Goal: Task Accomplishment & Management: Manage account settings

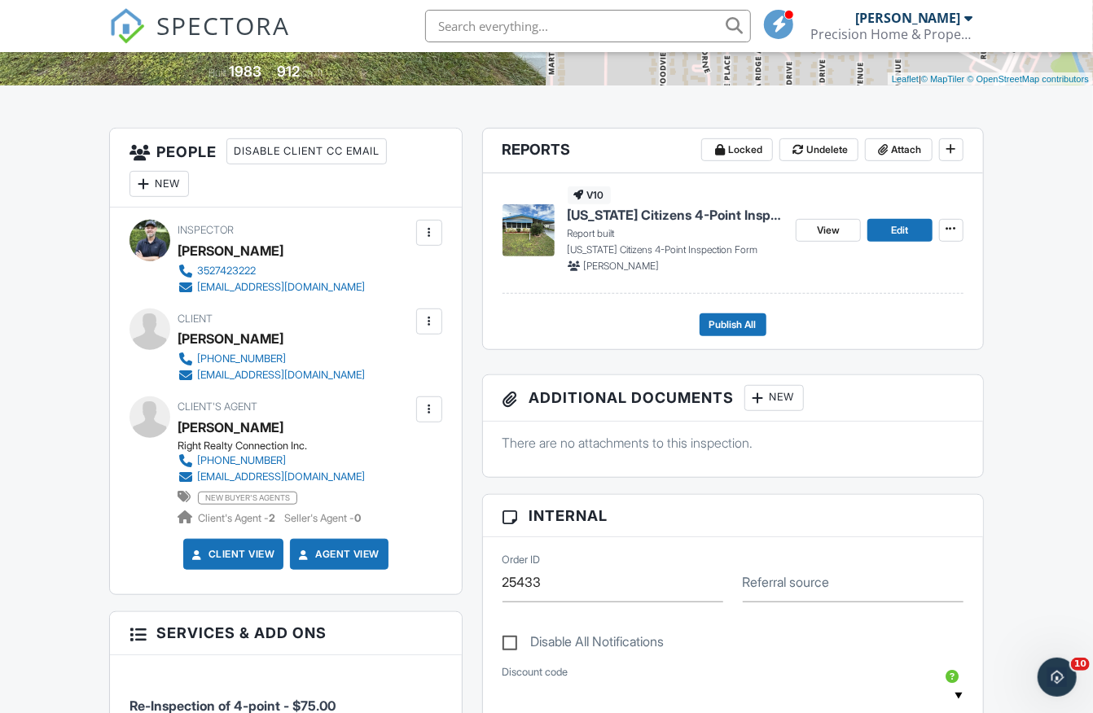
scroll to position [402, 0]
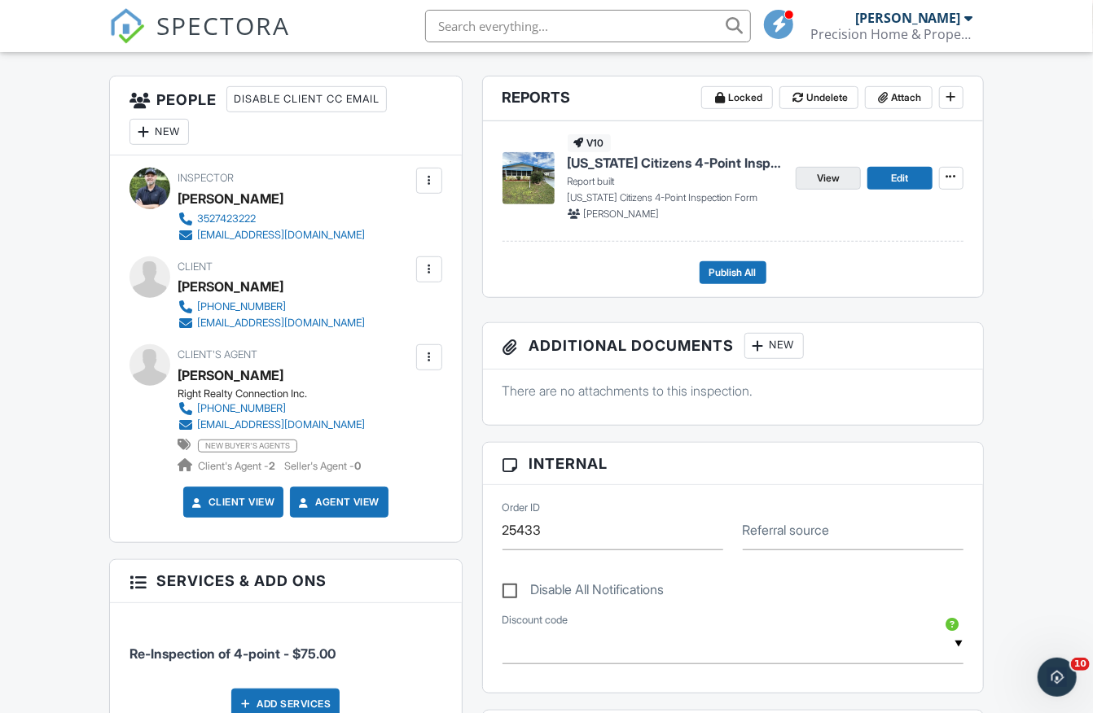
click at [831, 173] on span "View" at bounding box center [828, 178] width 23 height 16
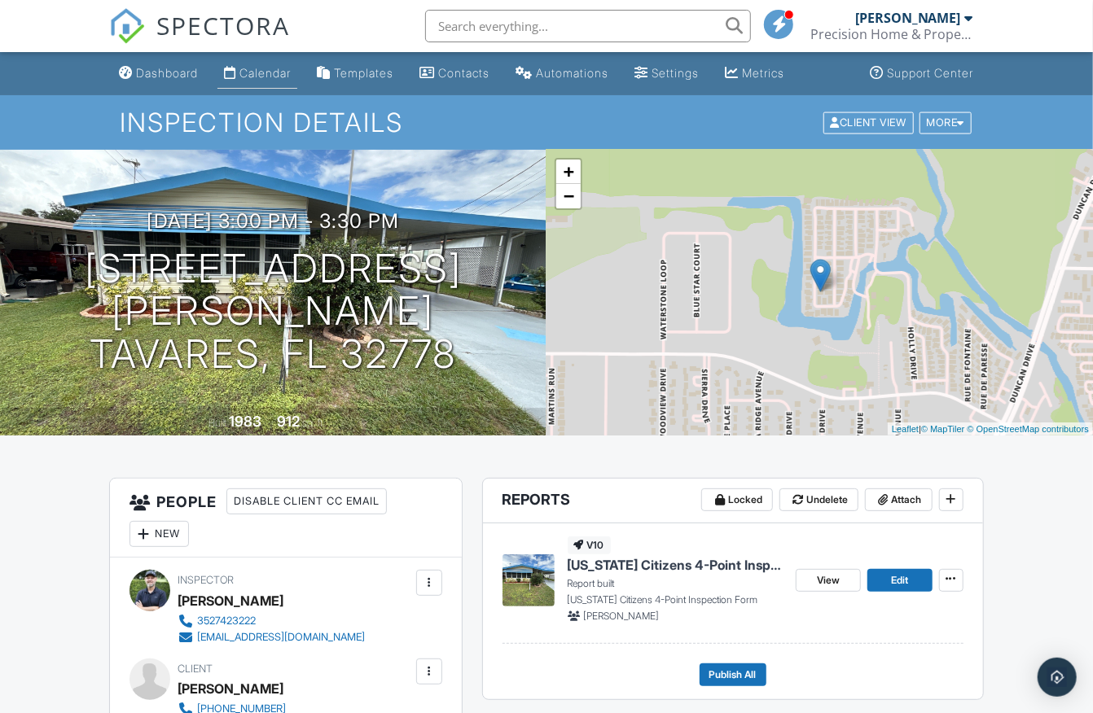
click at [270, 72] on div "Calendar" at bounding box center [264, 73] width 51 height 14
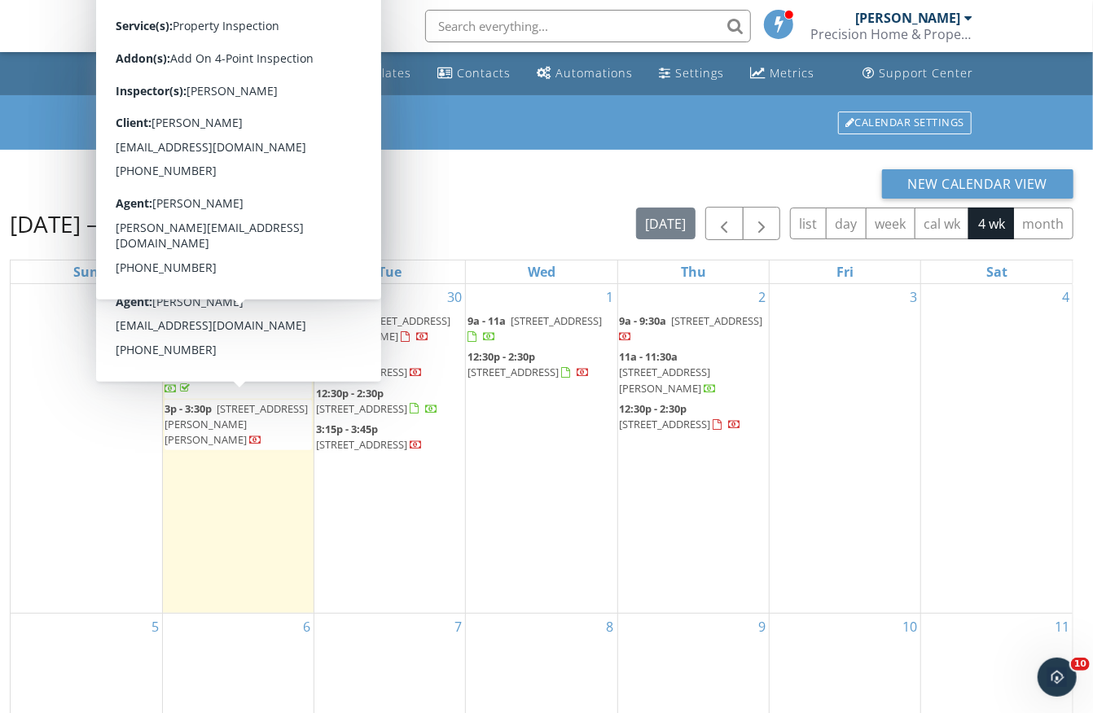
click at [487, 174] on div "New Calendar View" at bounding box center [541, 183] width 1063 height 29
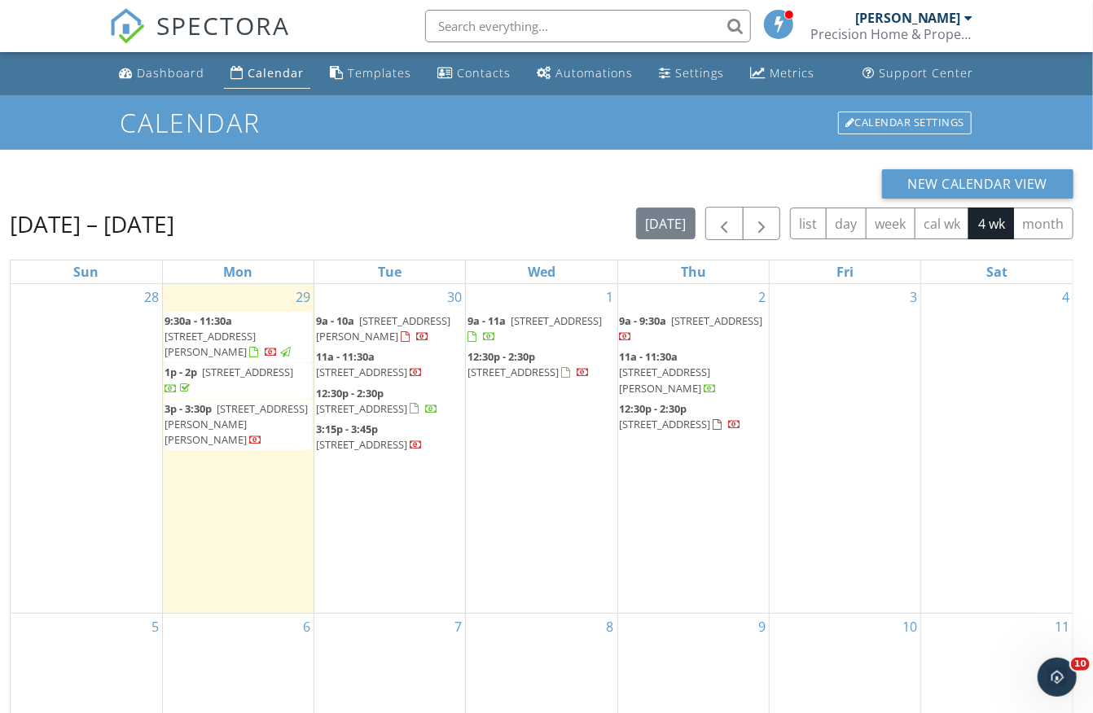
click at [376, 173] on div "New Calendar View" at bounding box center [541, 183] width 1063 height 29
click at [562, 237] on div "[DATE] – [DATE] [DATE] list day week cal wk 4 wk month" at bounding box center [541, 223] width 1063 height 33
click at [650, 127] on h1 "Calendar" at bounding box center [546, 122] width 853 height 28
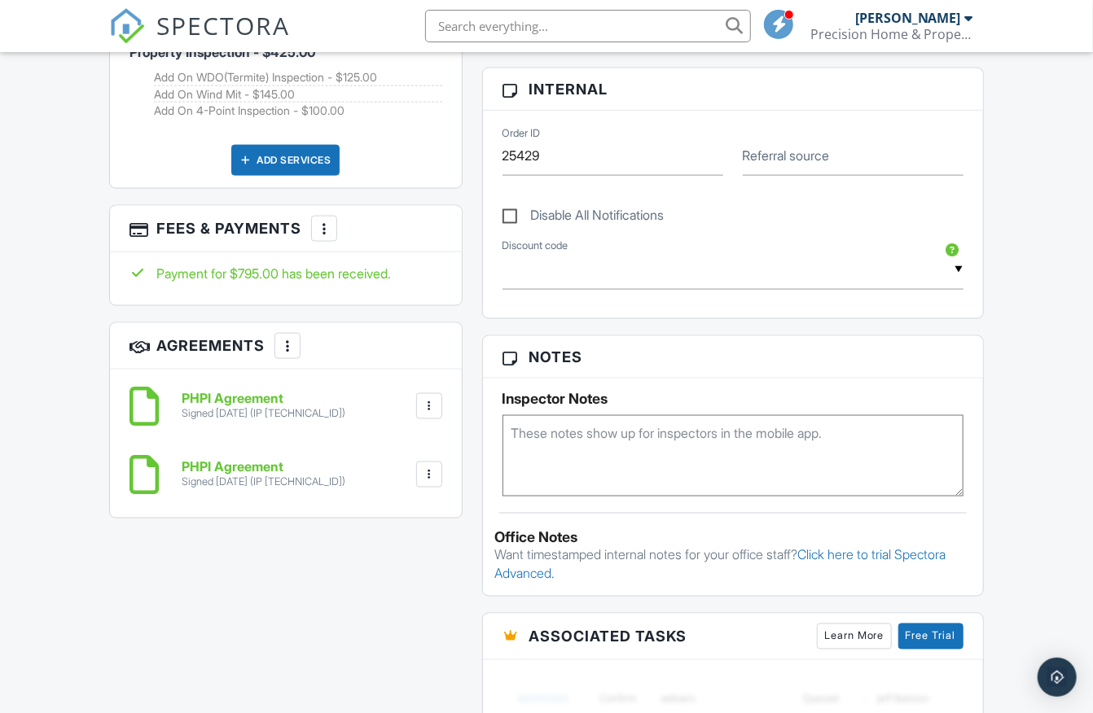
scroll to position [1045, 0]
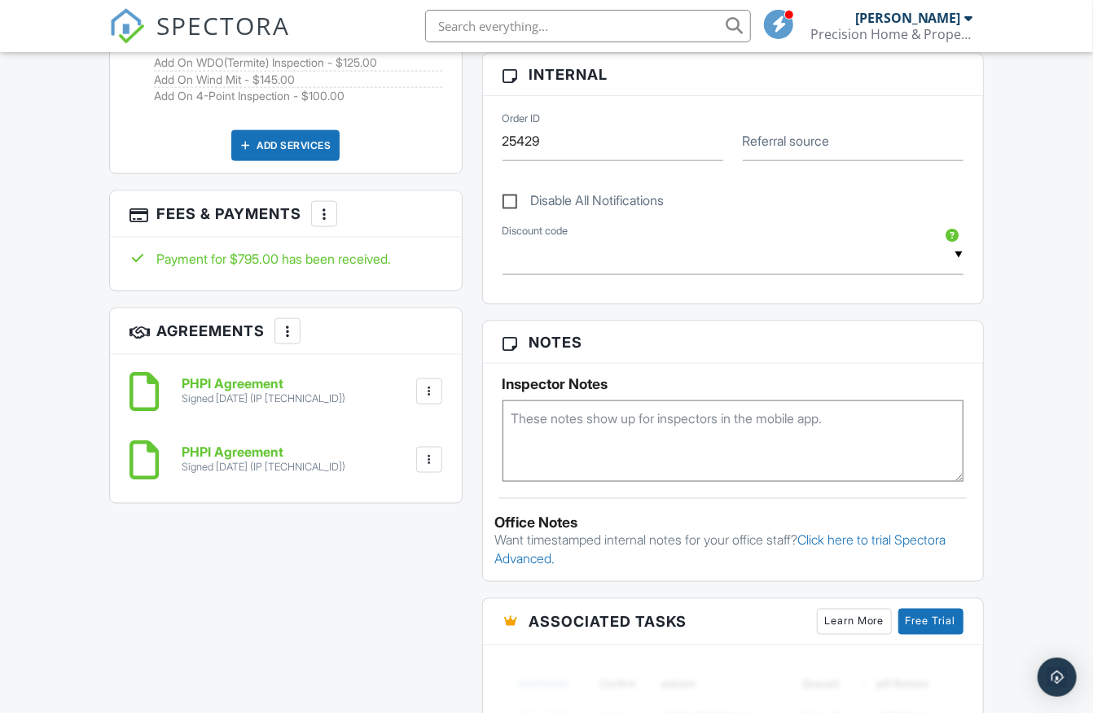
click at [599, 446] on textarea at bounding box center [732, 441] width 461 height 81
type textarea "LB 1105"
click at [707, 365] on div "Inspector Notes LB 1105" at bounding box center [733, 423] width 500 height 118
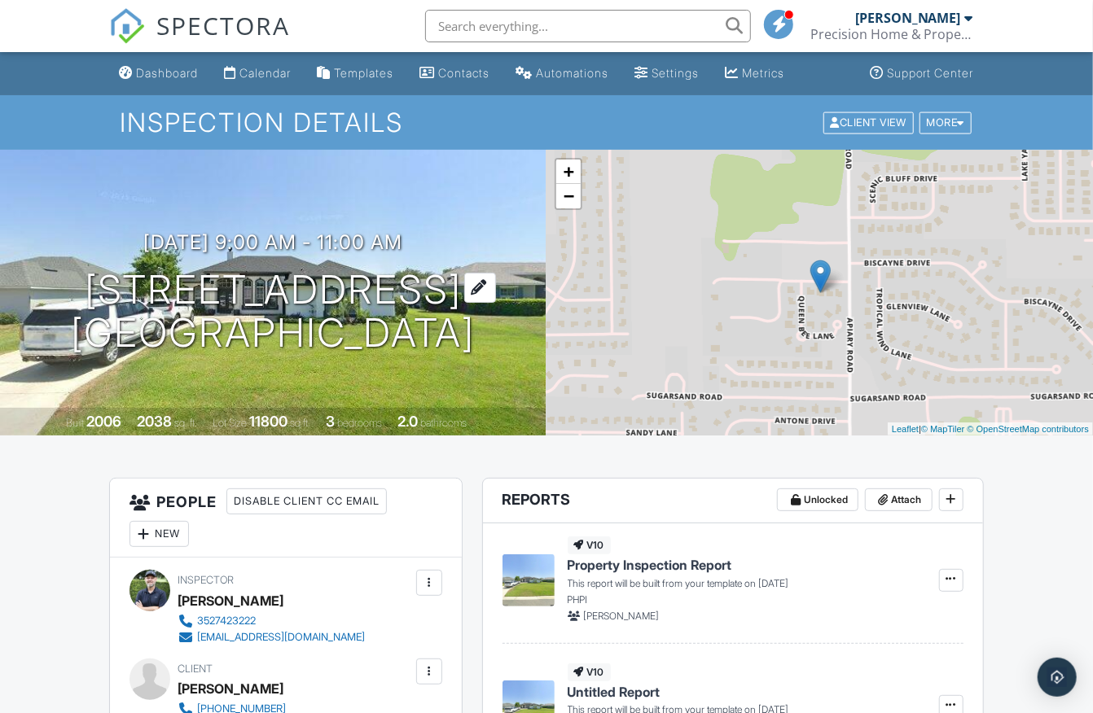
scroll to position [0, 0]
click at [264, 68] on div "Calendar" at bounding box center [264, 73] width 51 height 14
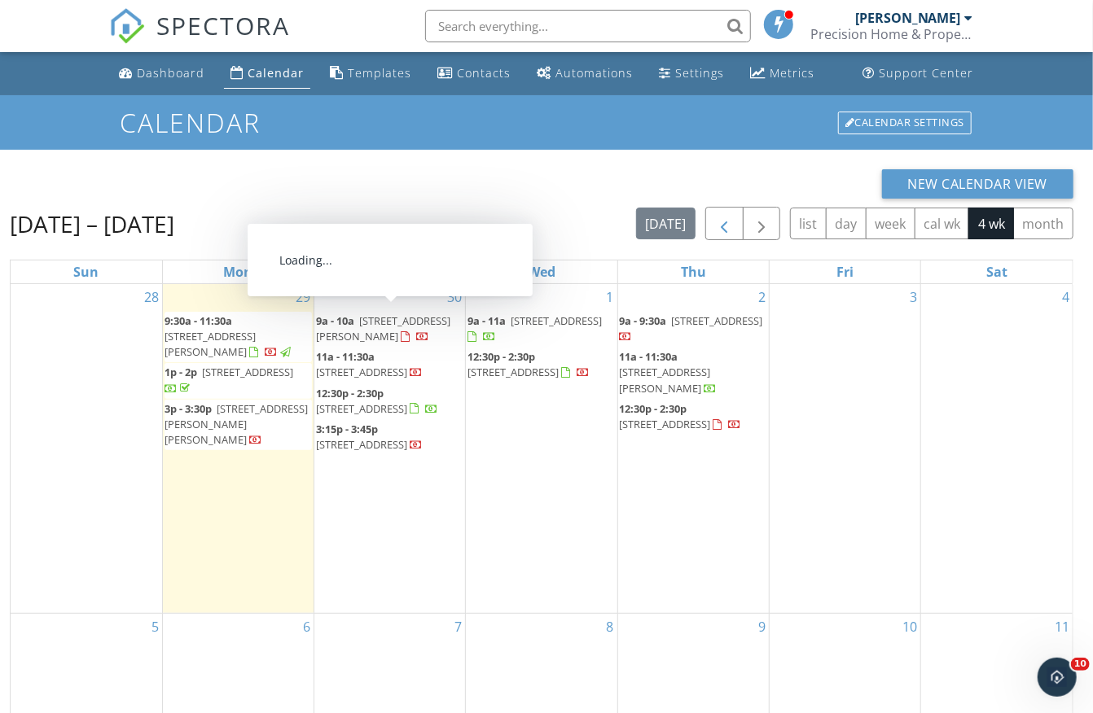
click at [730, 219] on span "button" at bounding box center [724, 224] width 20 height 20
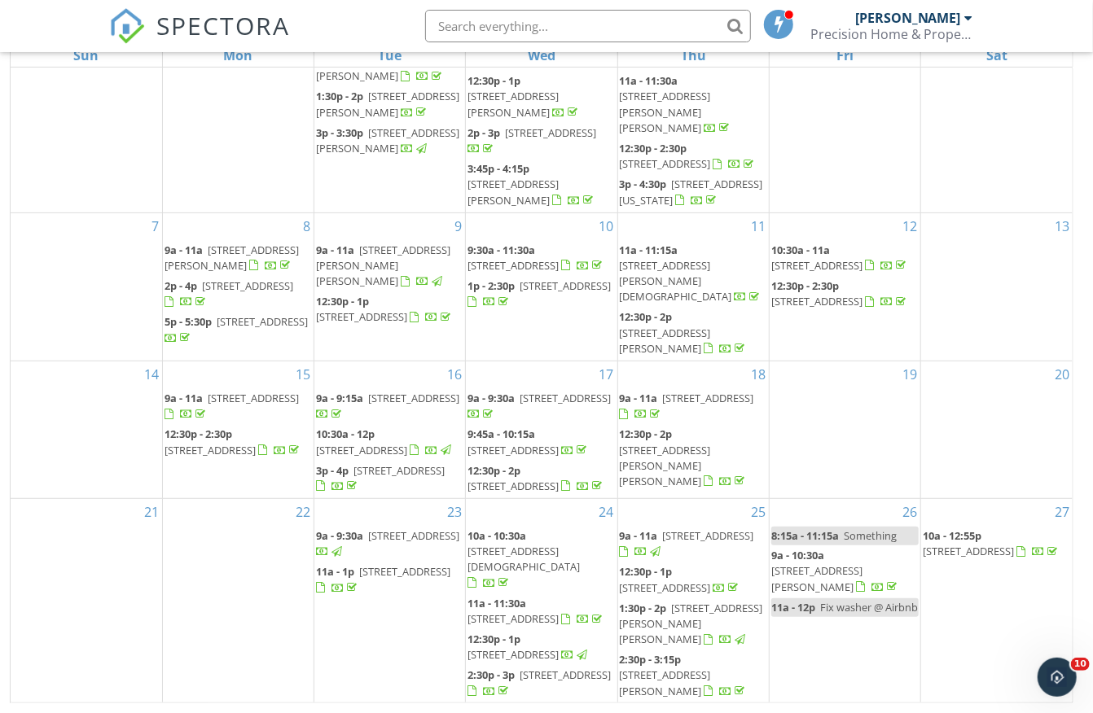
scroll to position [215, 0]
click at [202, 244] on span "26850 Trimpi Rd, Yalaha 34797" at bounding box center [231, 259] width 134 height 30
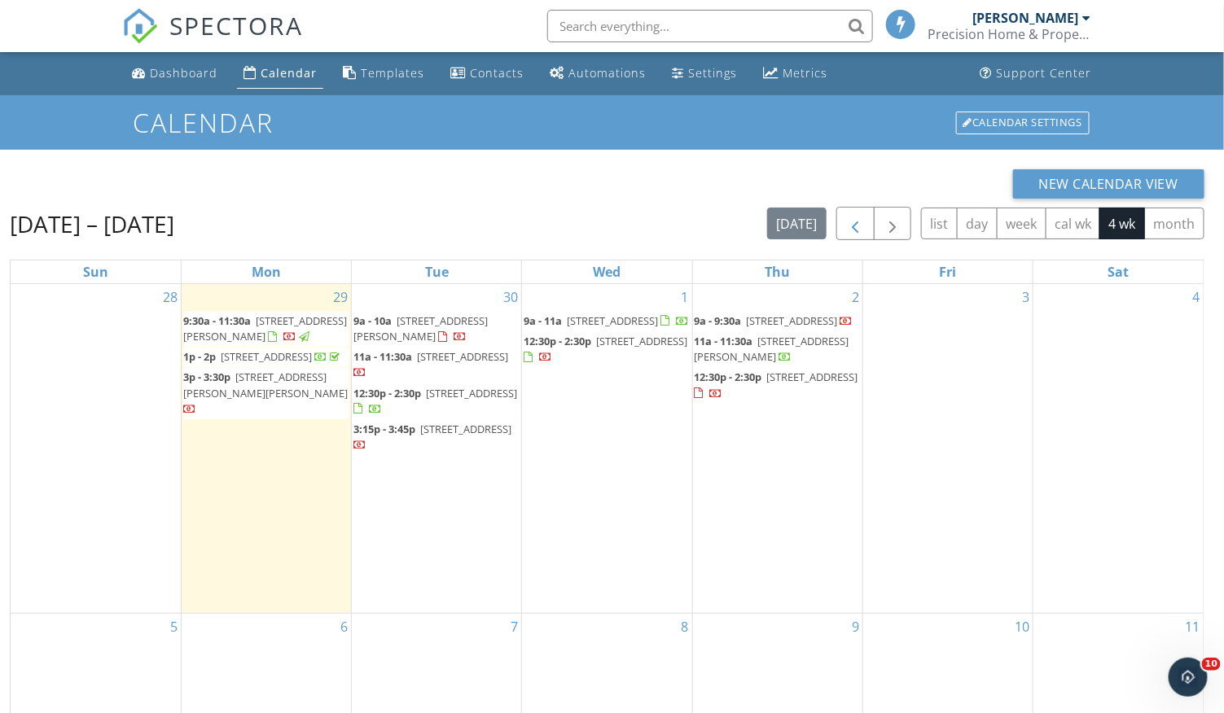
click at [848, 230] on span "button" at bounding box center [855, 224] width 20 height 20
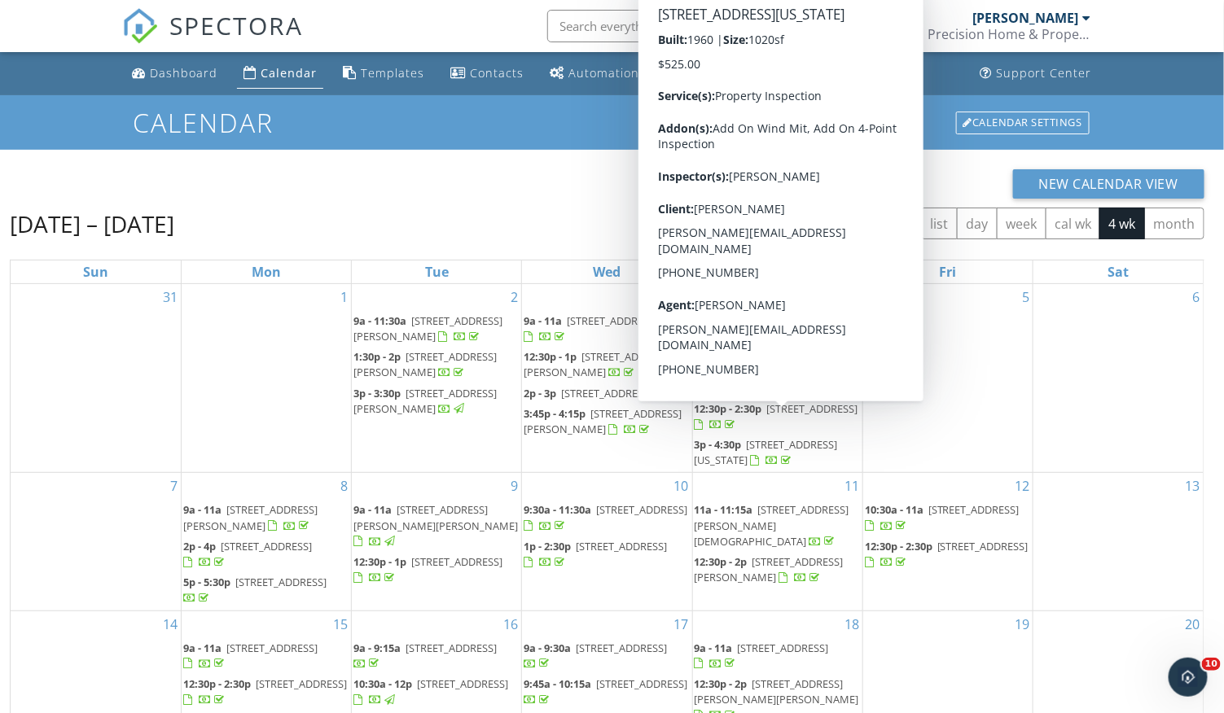
click at [758, 437] on span "[STREET_ADDRESS][US_STATE]" at bounding box center [766, 452] width 143 height 30
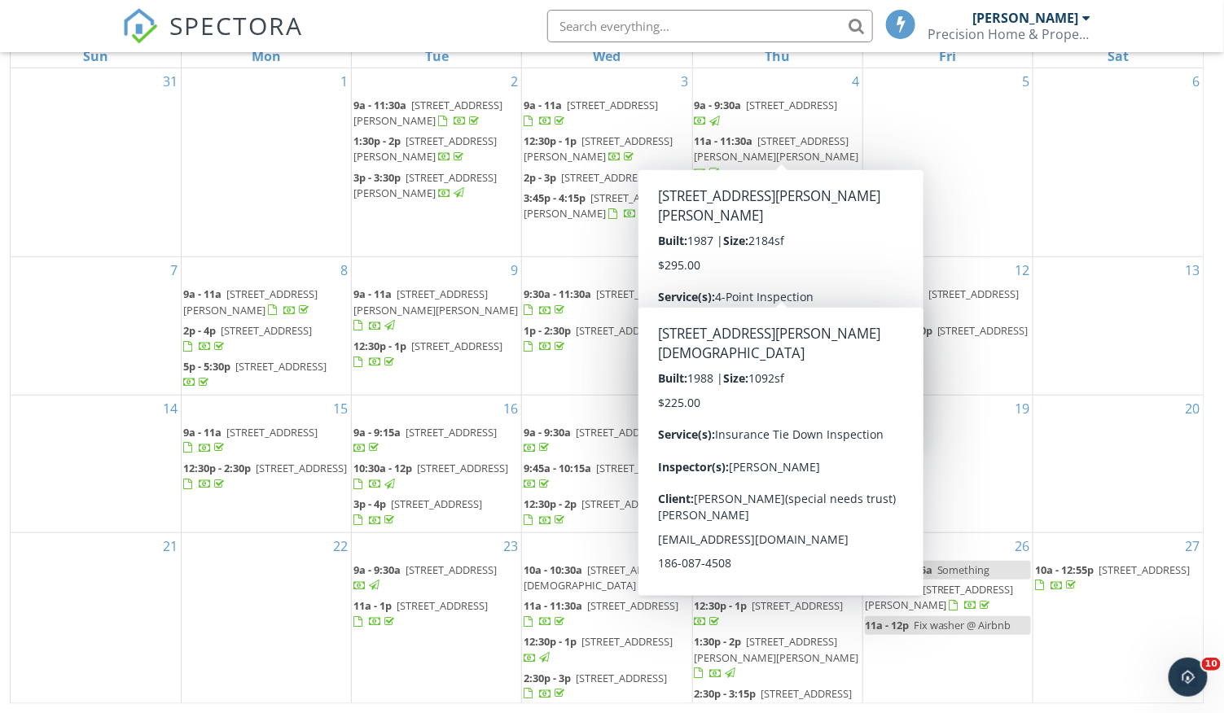
scroll to position [215, 0]
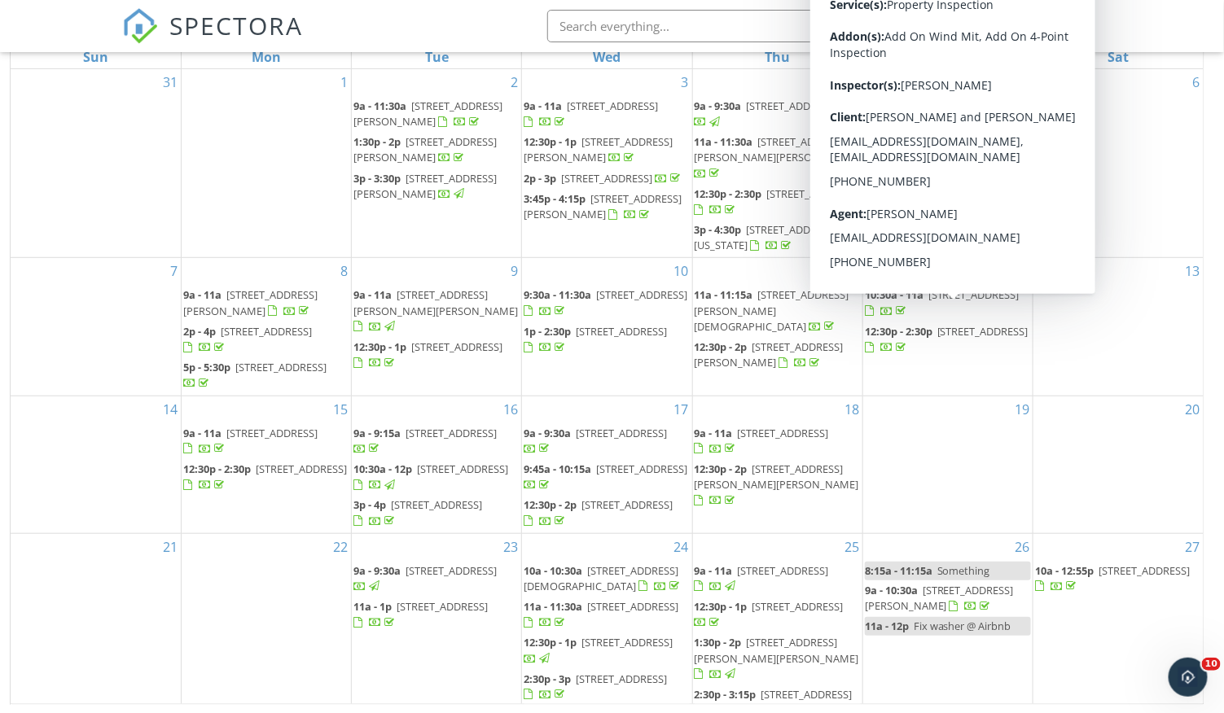
click at [937, 324] on span "[STREET_ADDRESS]" at bounding box center [982, 331] width 91 height 15
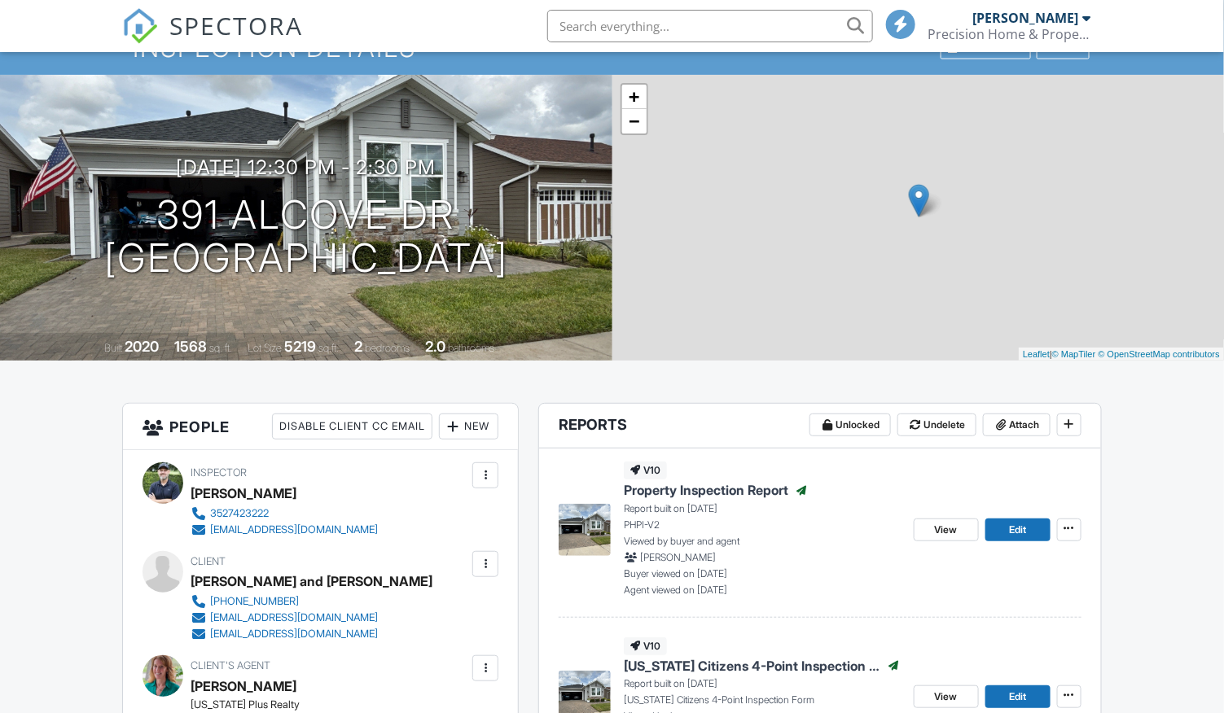
scroll to position [85, 0]
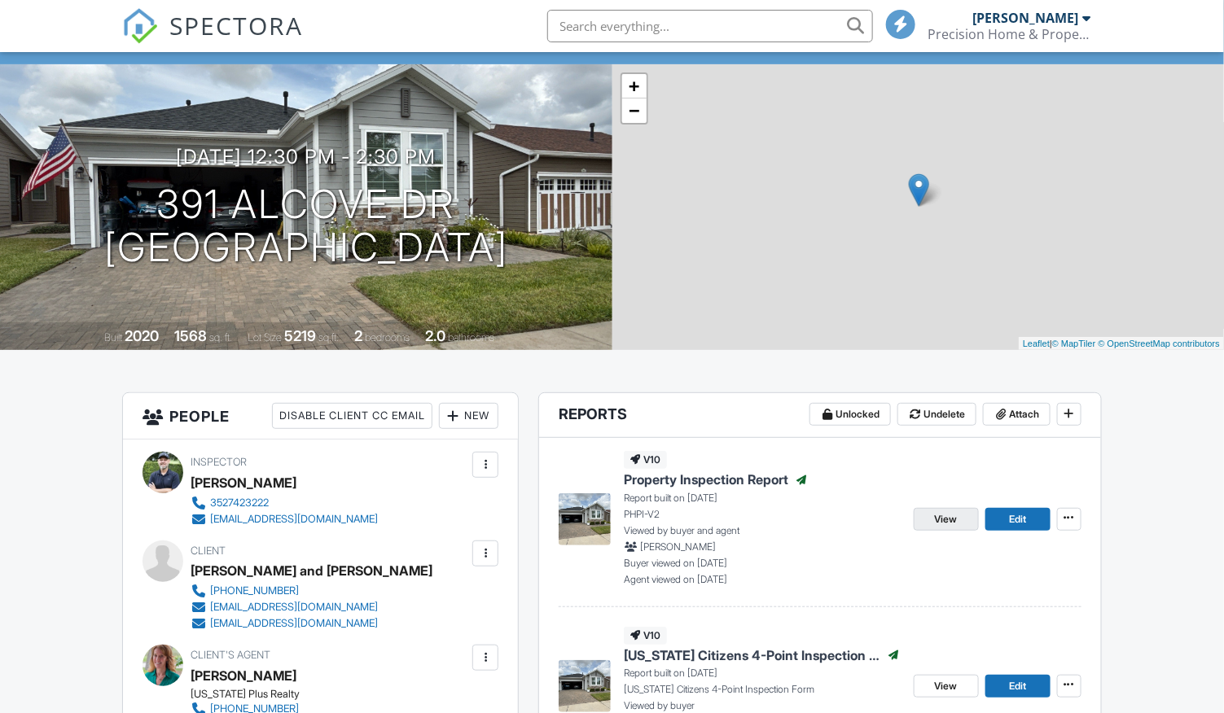
click at [944, 511] on span "View" at bounding box center [946, 519] width 23 height 16
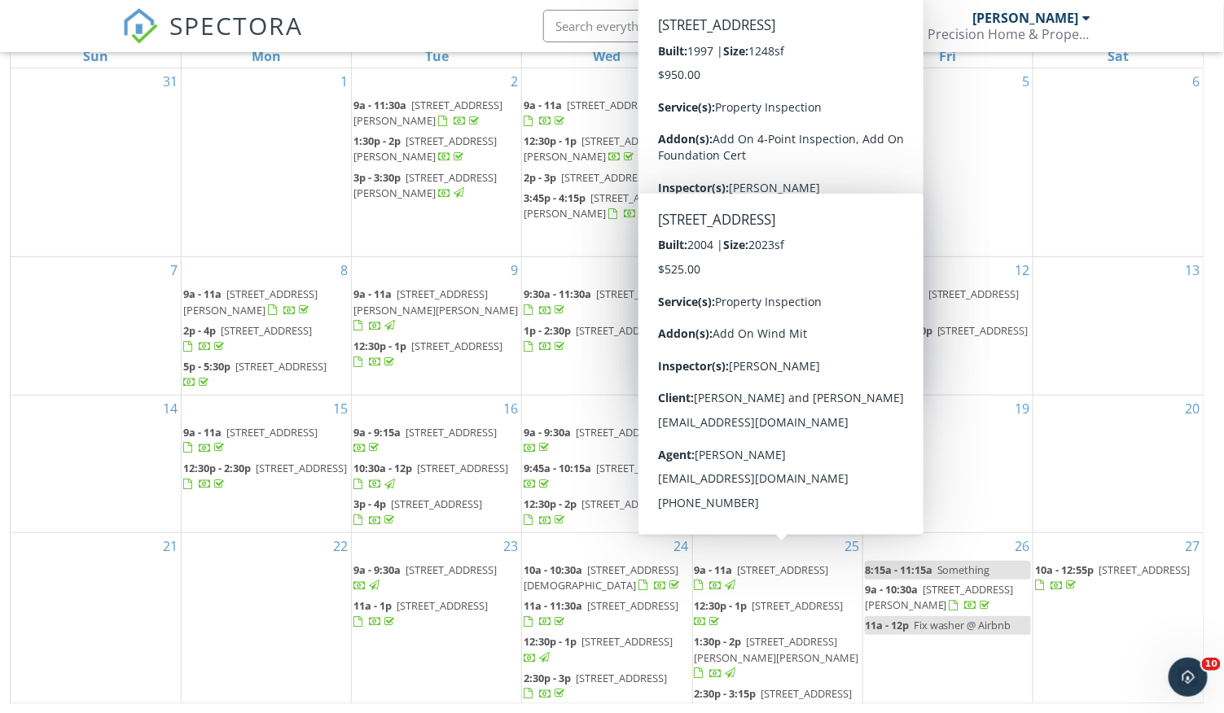
scroll to position [215, 0]
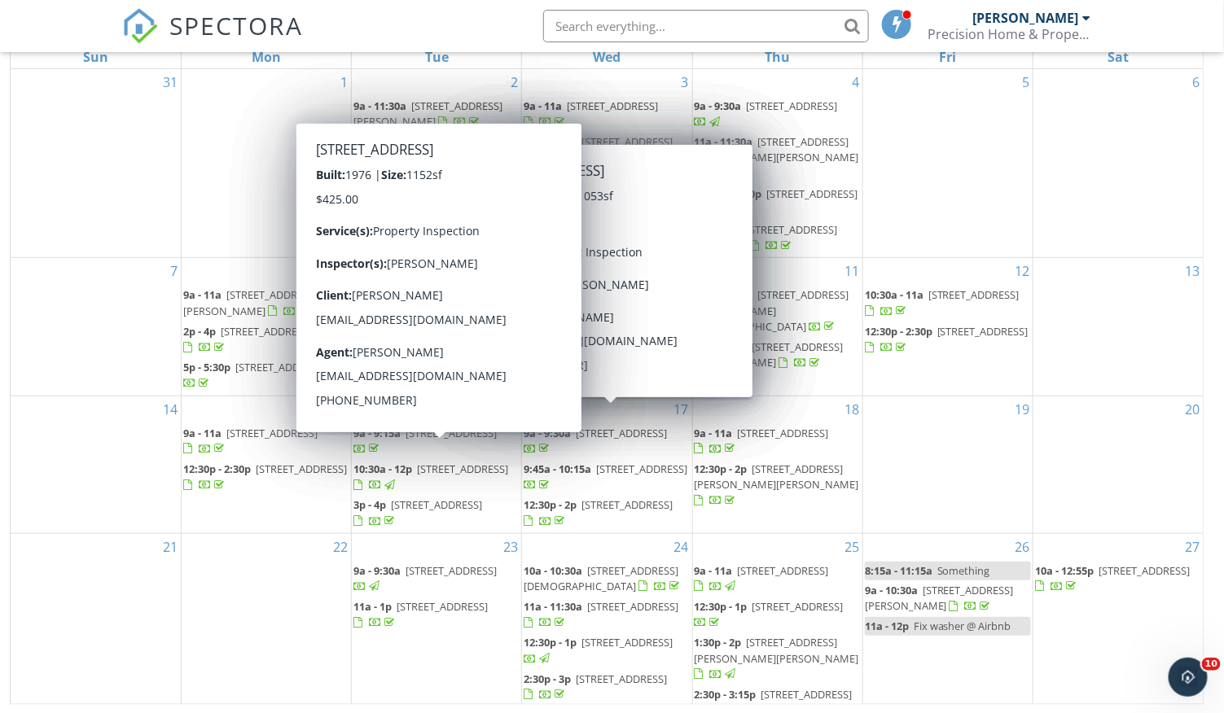
click at [417, 470] on span "[STREET_ADDRESS]" at bounding box center [462, 469] width 91 height 15
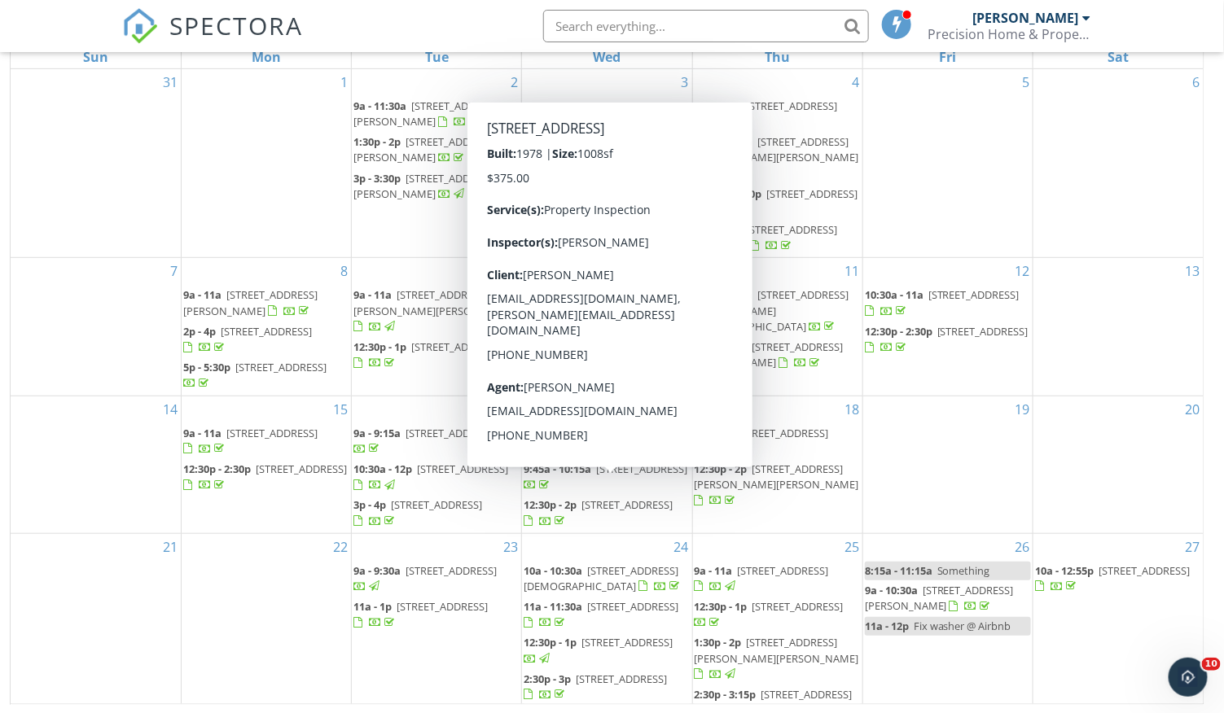
click at [609, 497] on span "[STREET_ADDRESS]" at bounding box center [626, 504] width 91 height 15
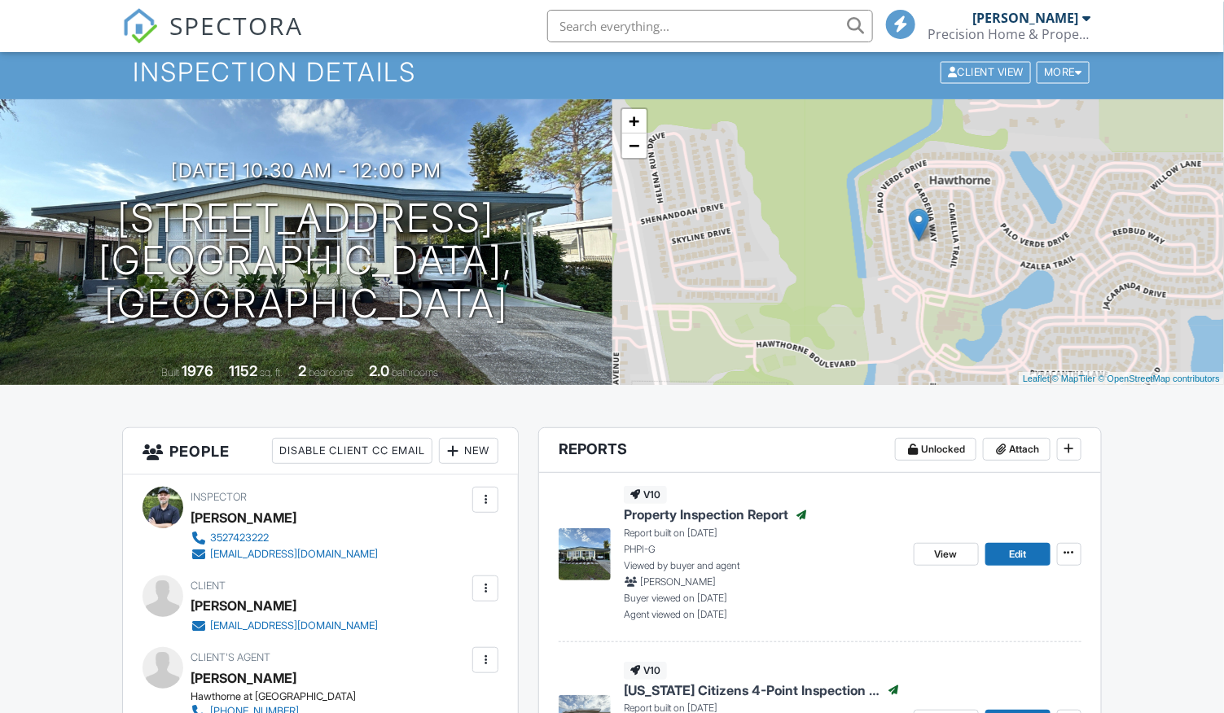
scroll to position [51, 0]
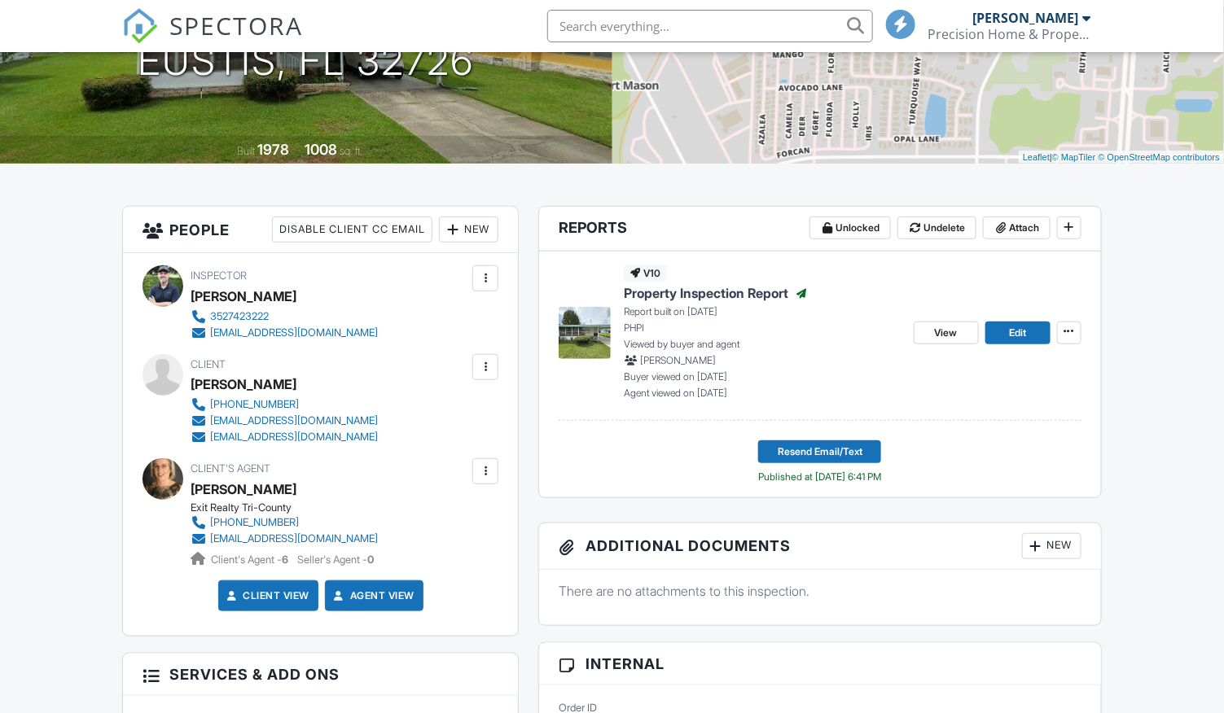
scroll to position [277, 0]
